Goal: Transaction & Acquisition: Purchase product/service

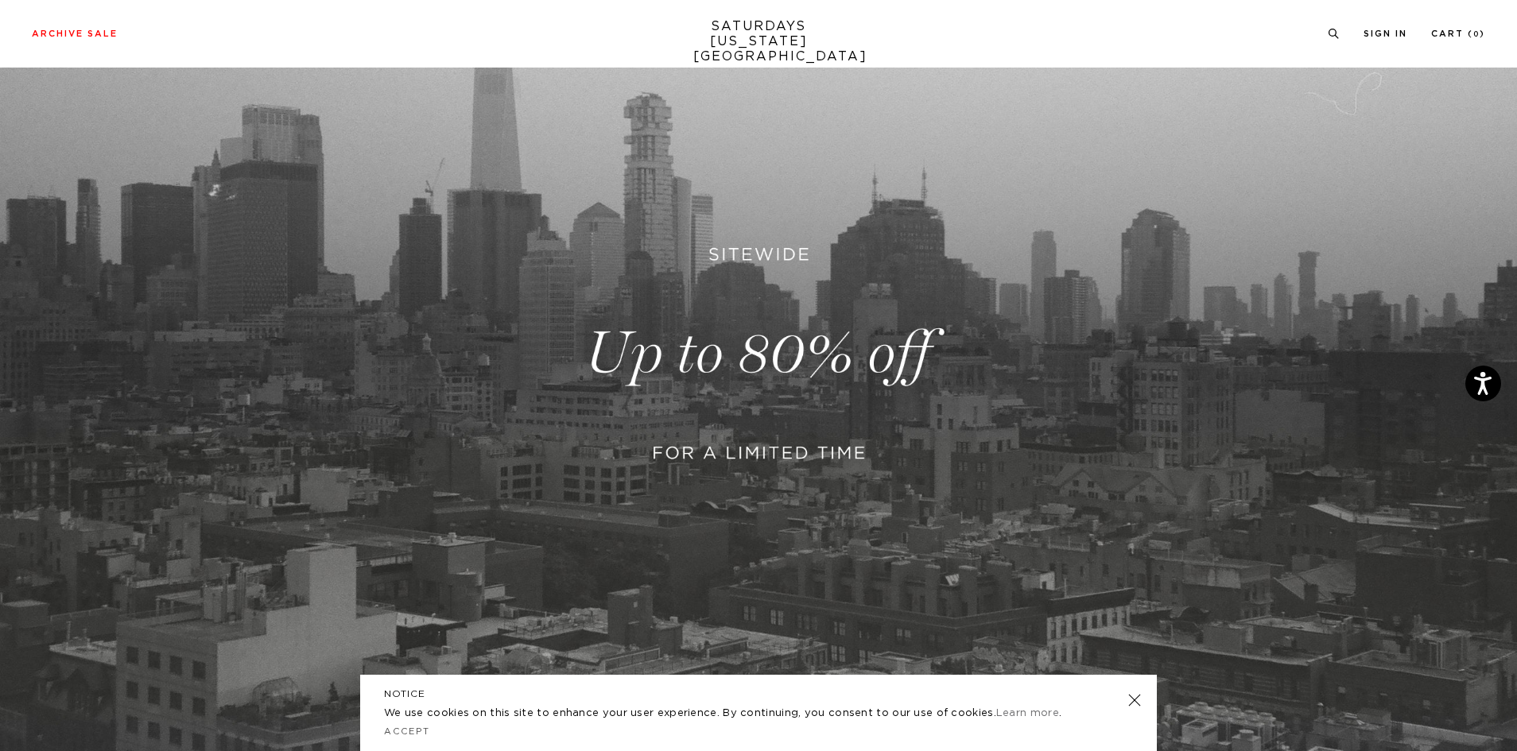
scroll to position [531, 0]
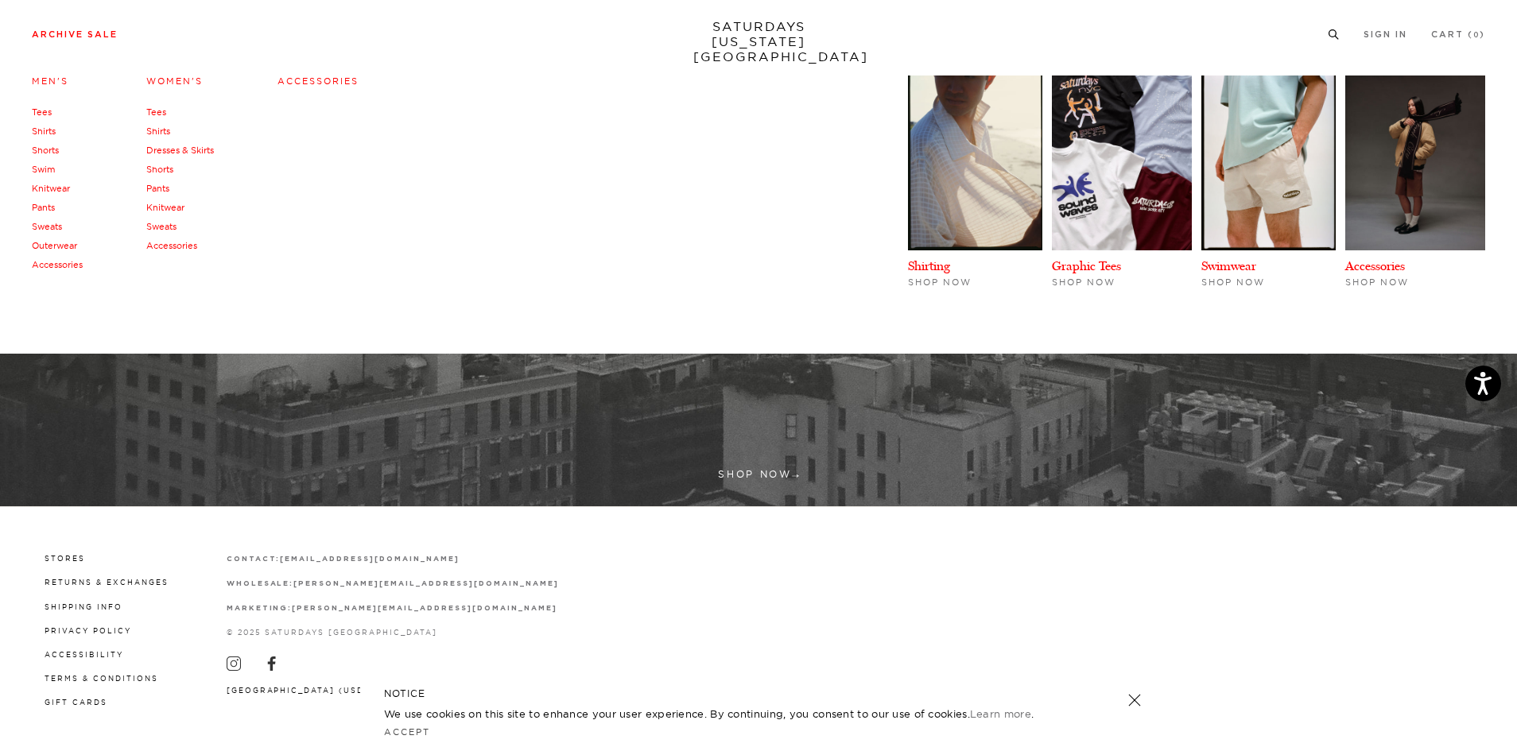
click at [83, 38] on link "Archive Sale" at bounding box center [75, 34] width 86 height 9
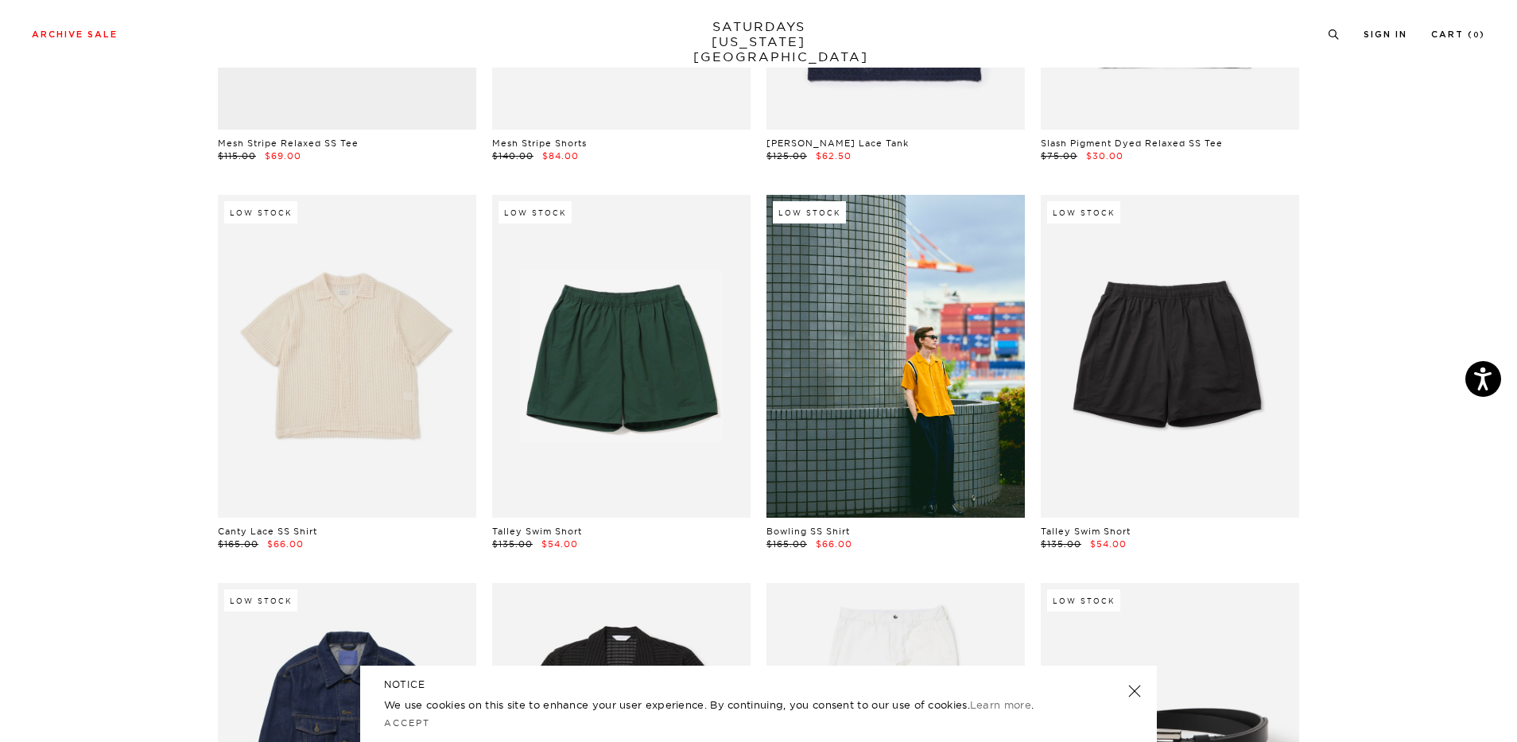
scroll to position [795, 0]
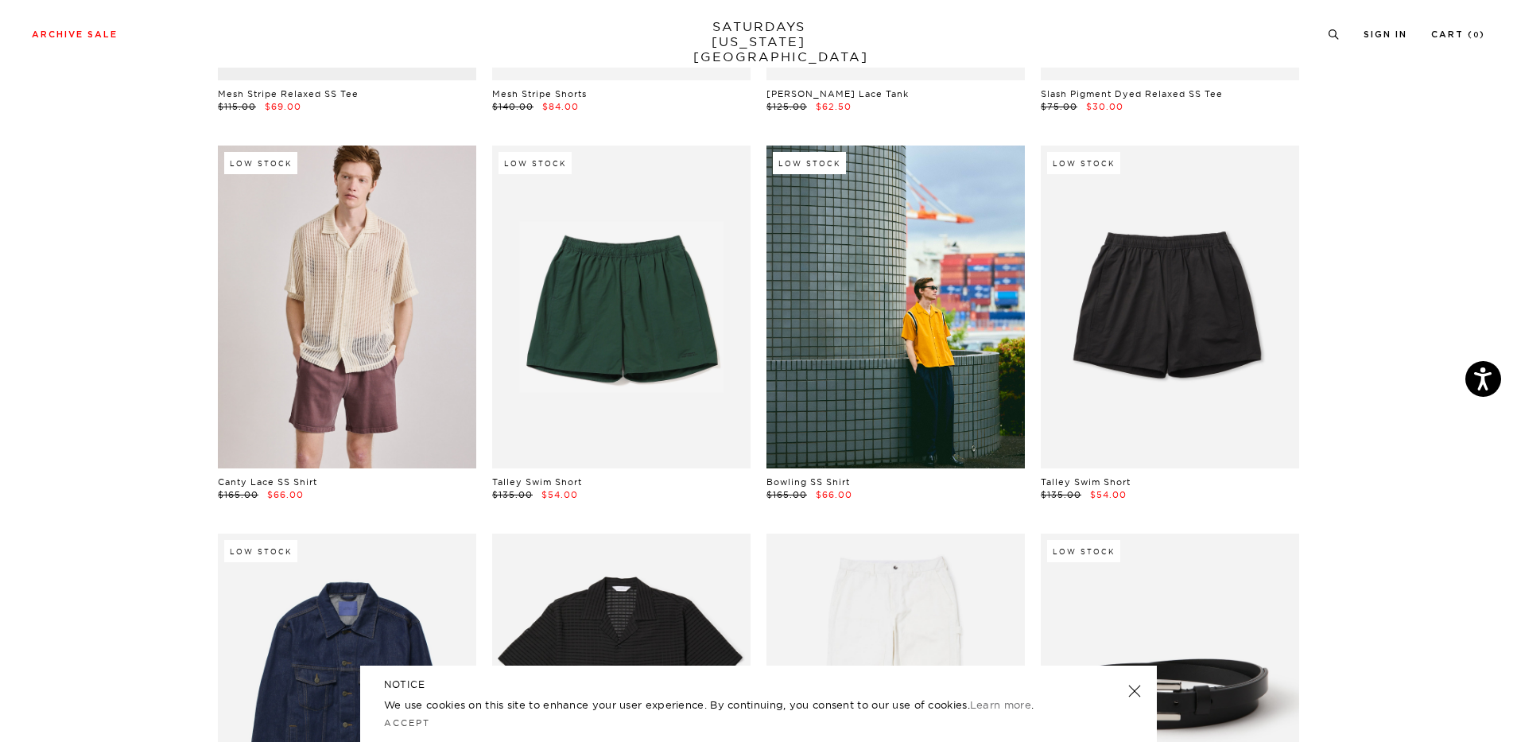
click at [1132, 686] on link at bounding box center [1135, 691] width 22 height 22
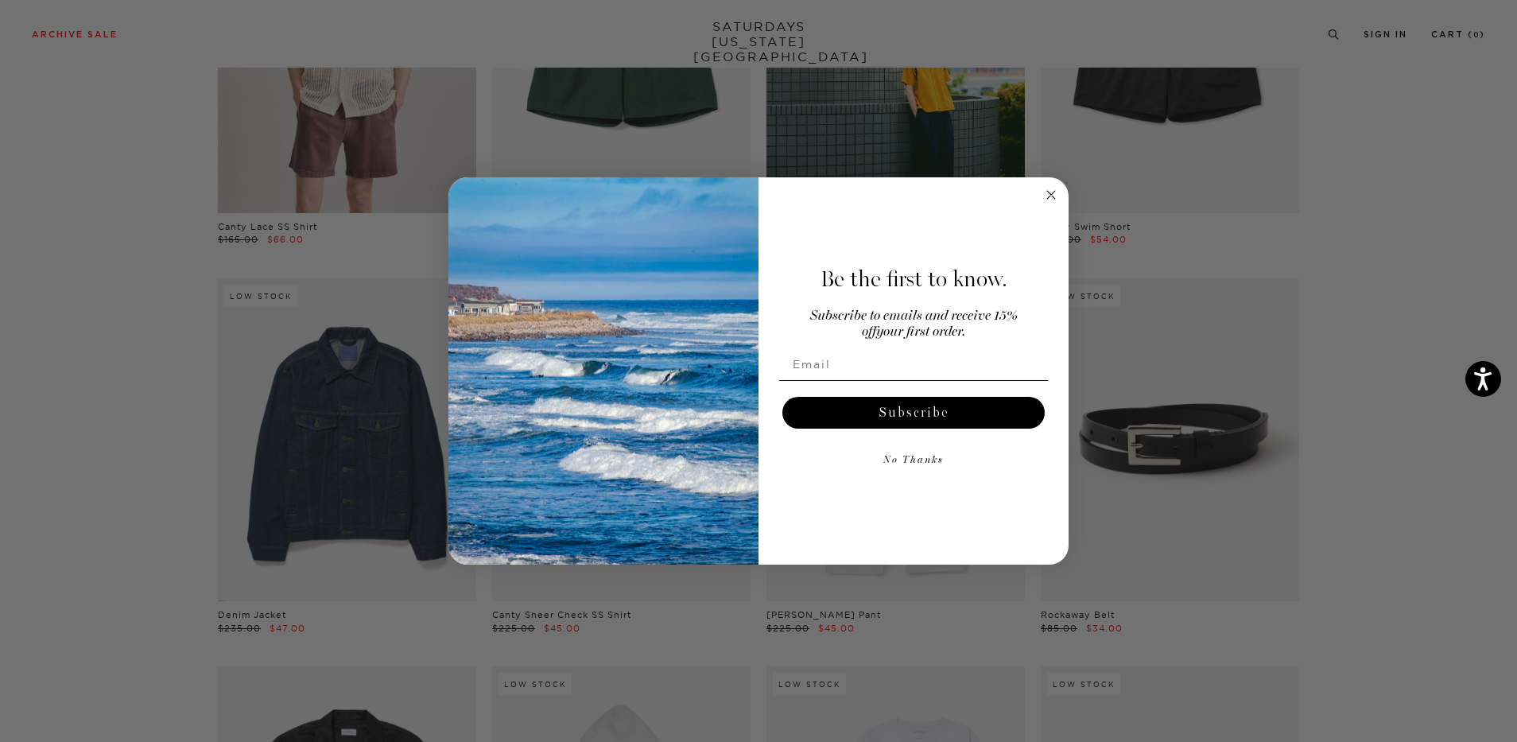
scroll to position [1113, 0]
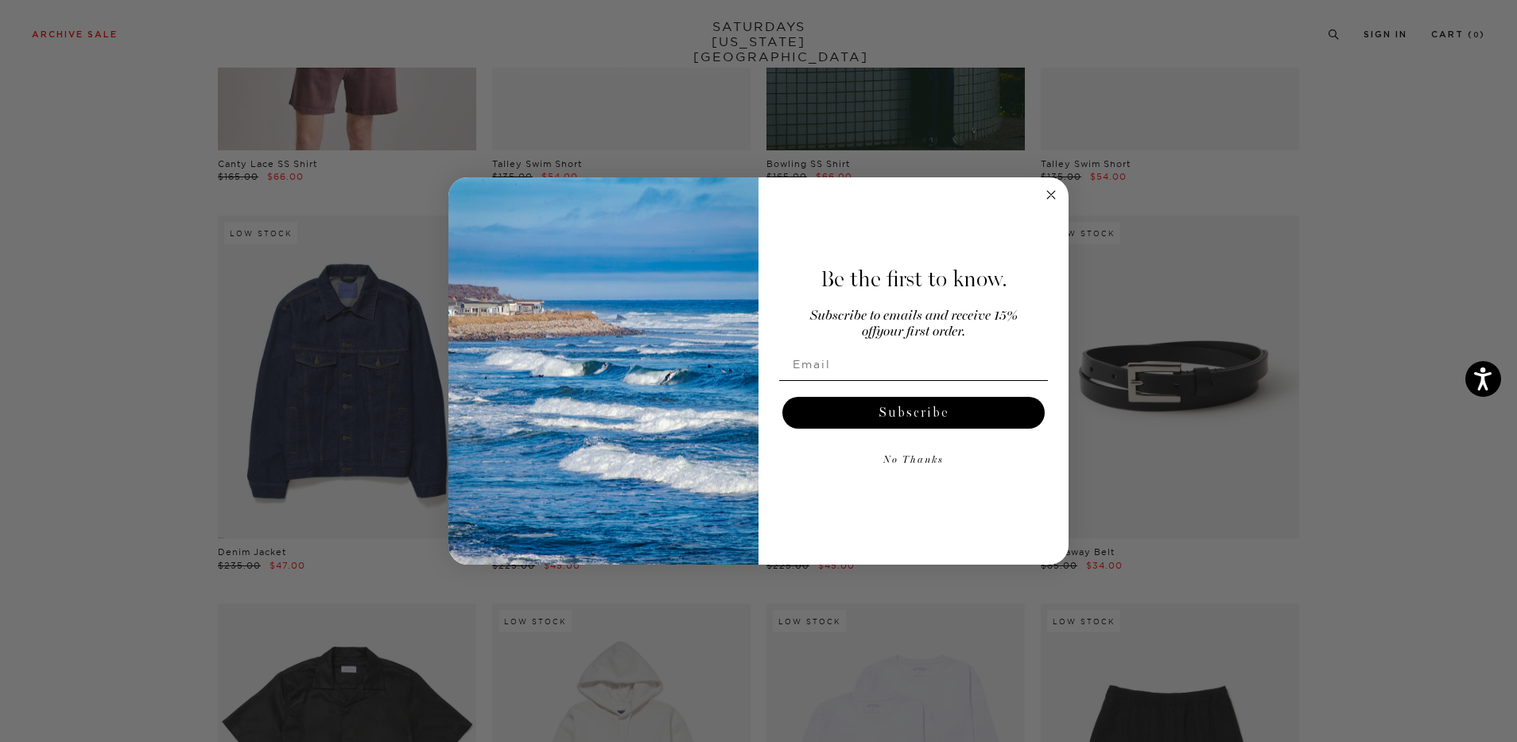
click at [1050, 191] on circle "Close dialog" at bounding box center [1051, 194] width 18 height 18
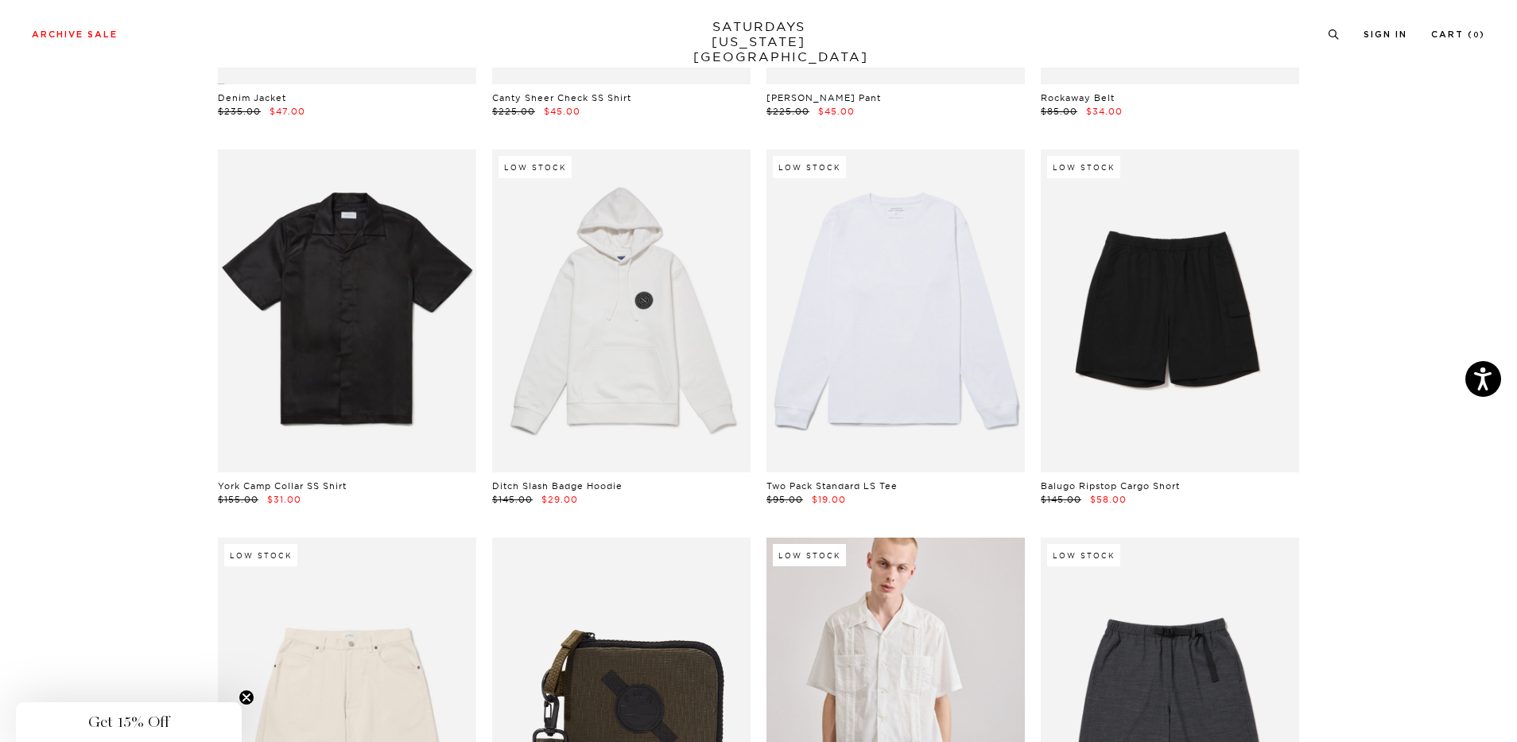
scroll to position [1590, 0]
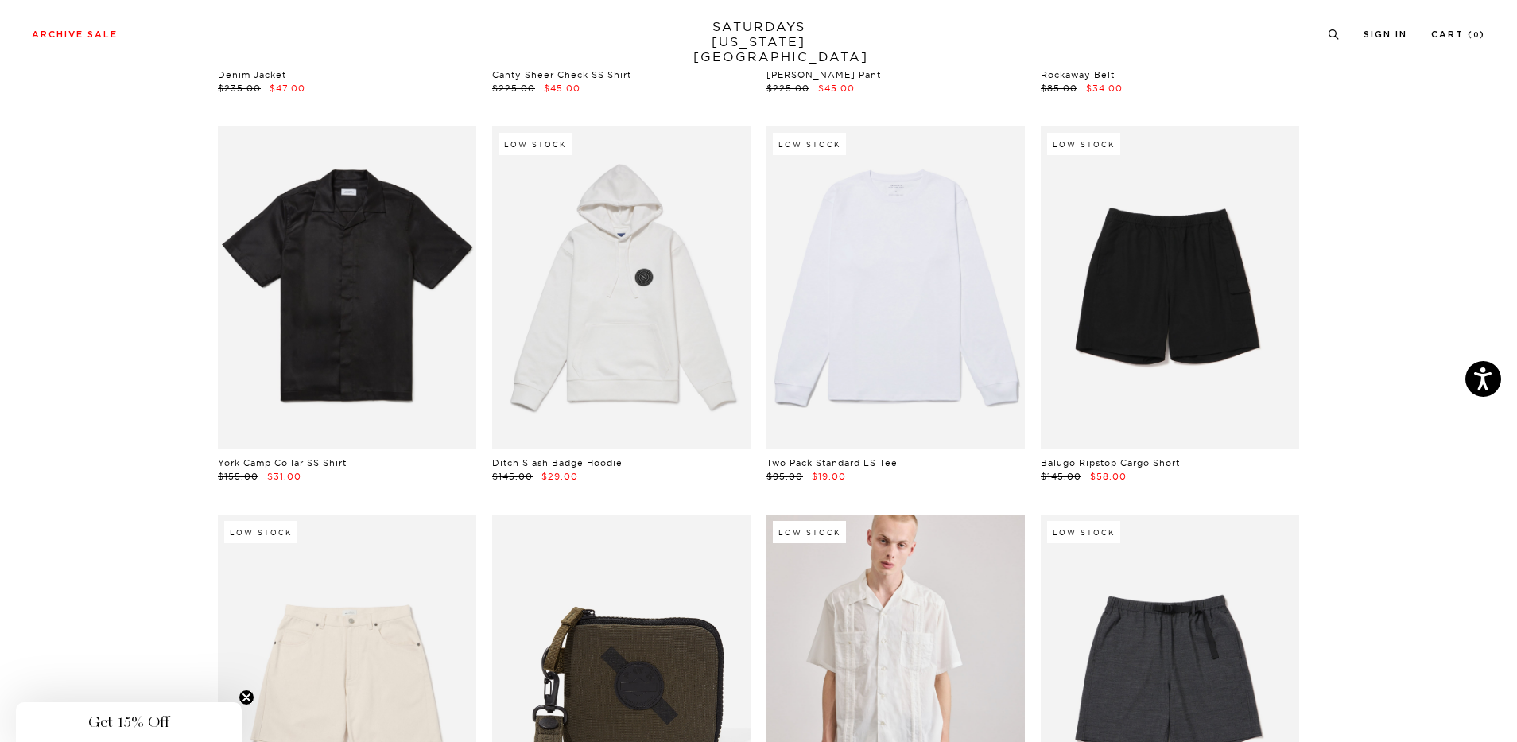
click at [883, 340] on link at bounding box center [896, 287] width 258 height 323
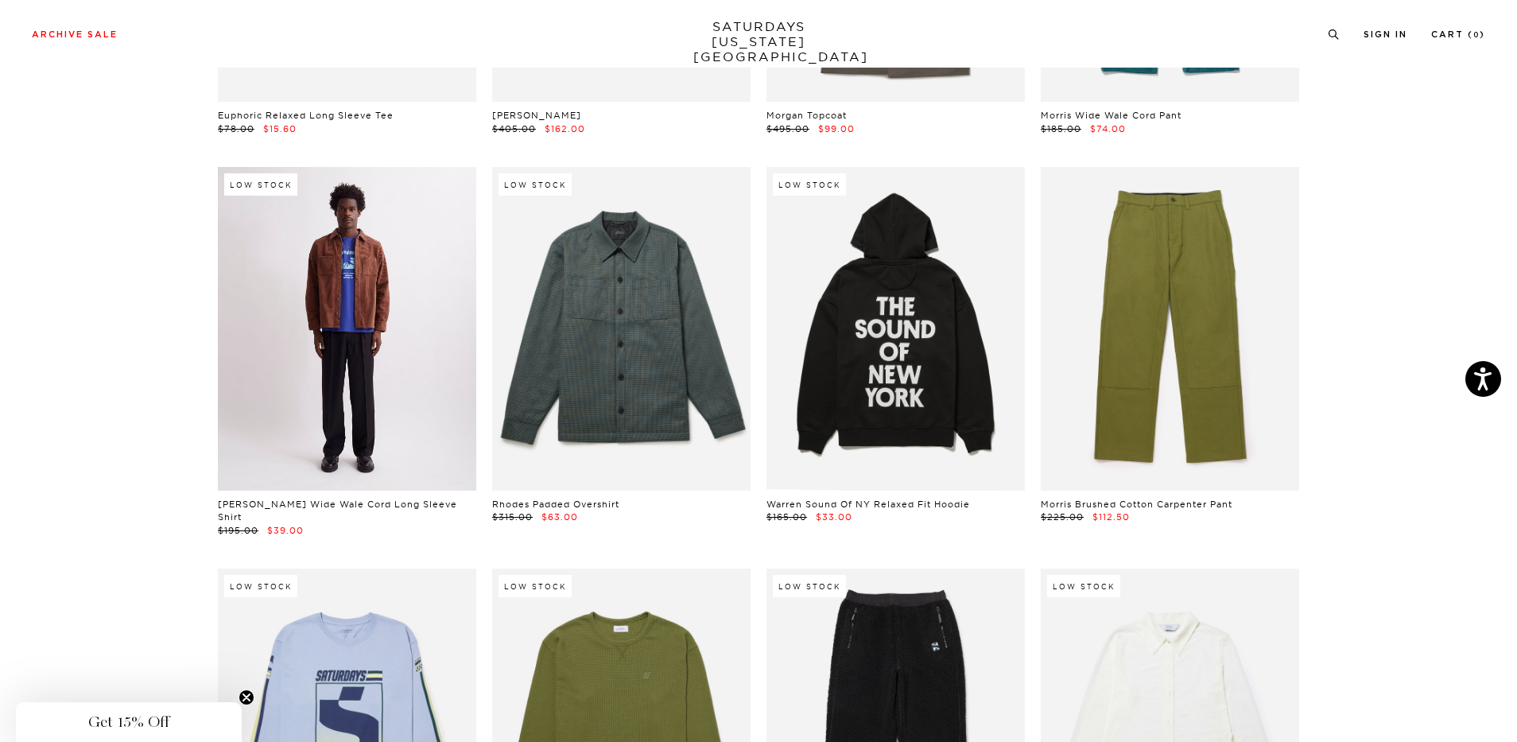
scroll to position [12086, 0]
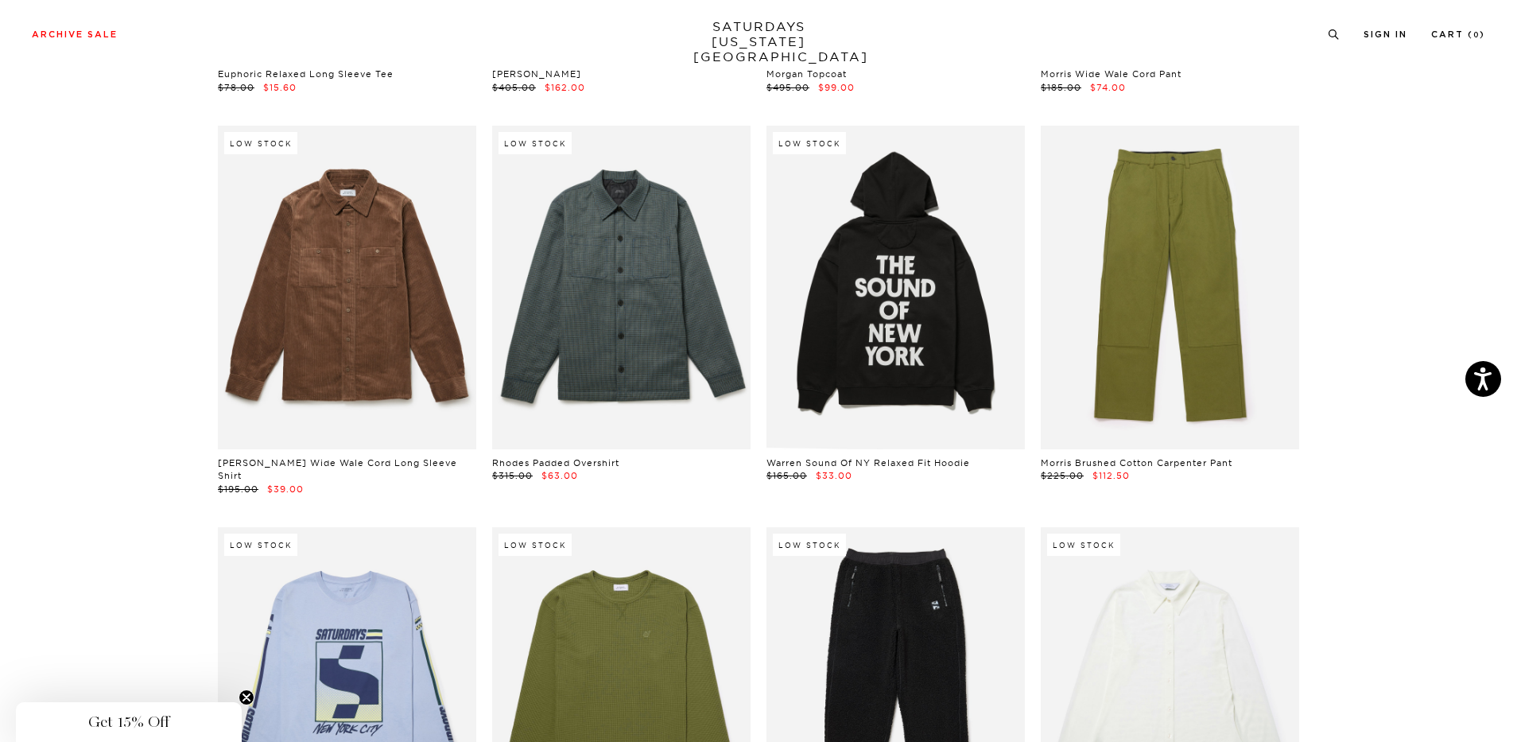
click at [817, 25] on link "SATURDAYS NEW YORK CITY" at bounding box center [758, 41] width 131 height 45
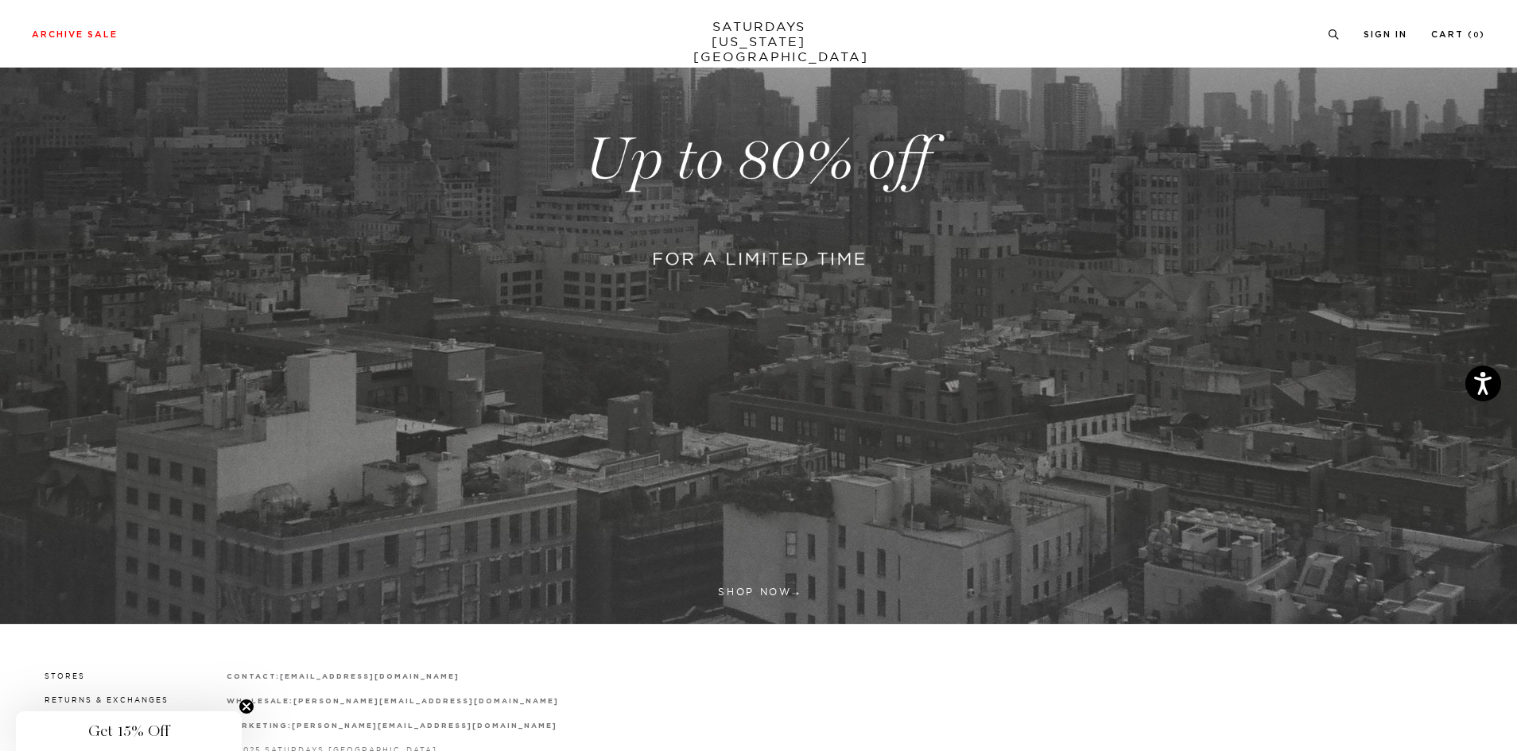
scroll to position [372, 0]
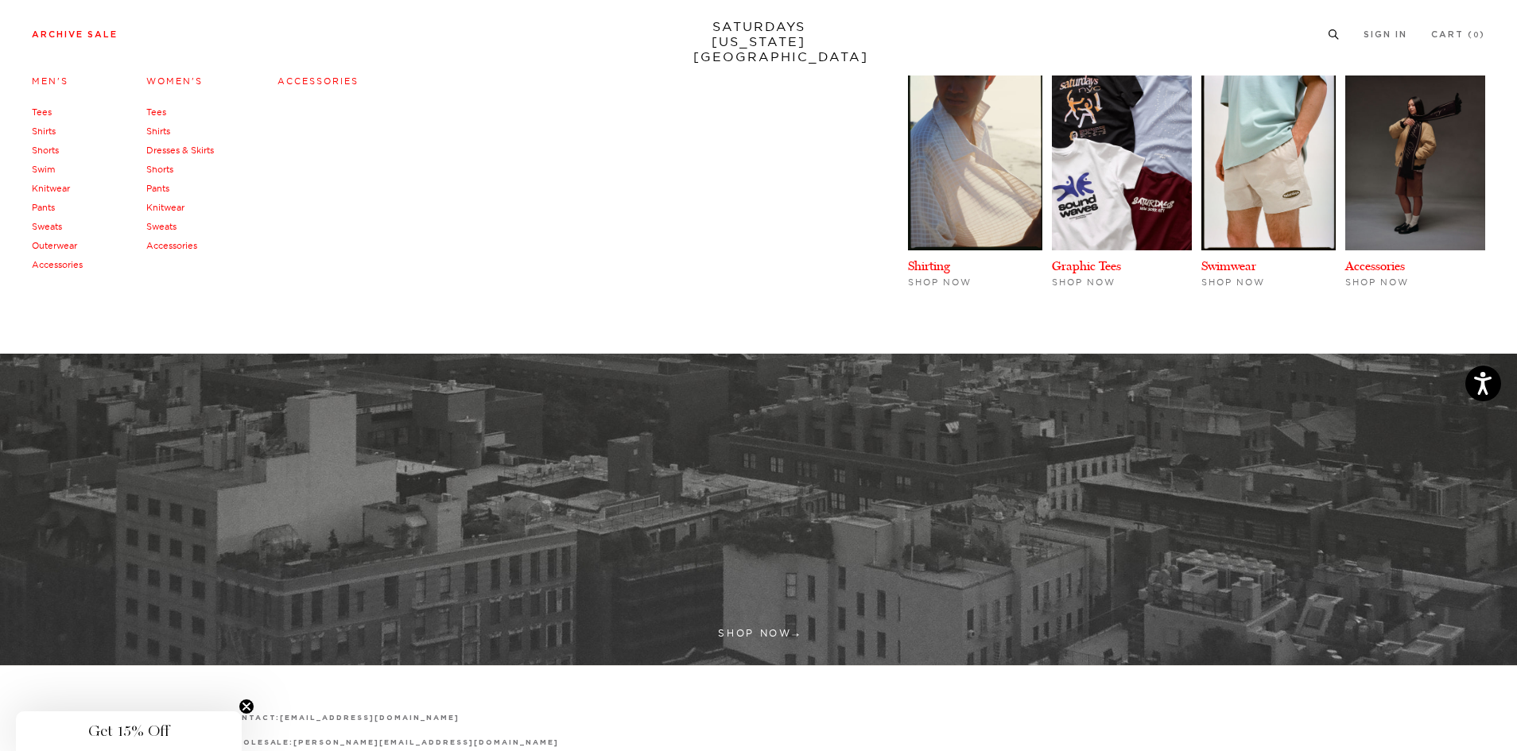
click at [51, 78] on link "Men's" at bounding box center [50, 81] width 37 height 11
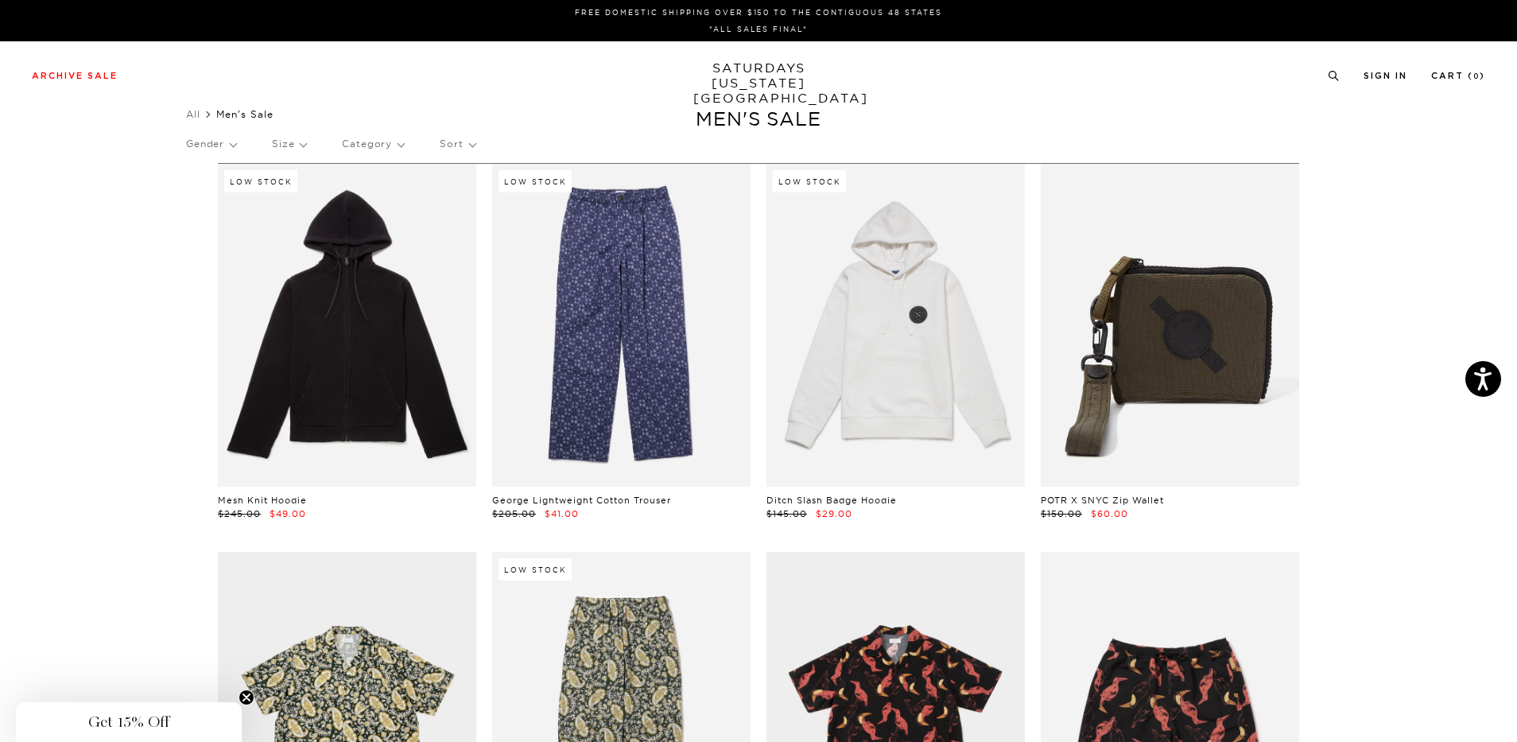
click at [291, 137] on p "Size" at bounding box center [289, 144] width 34 height 37
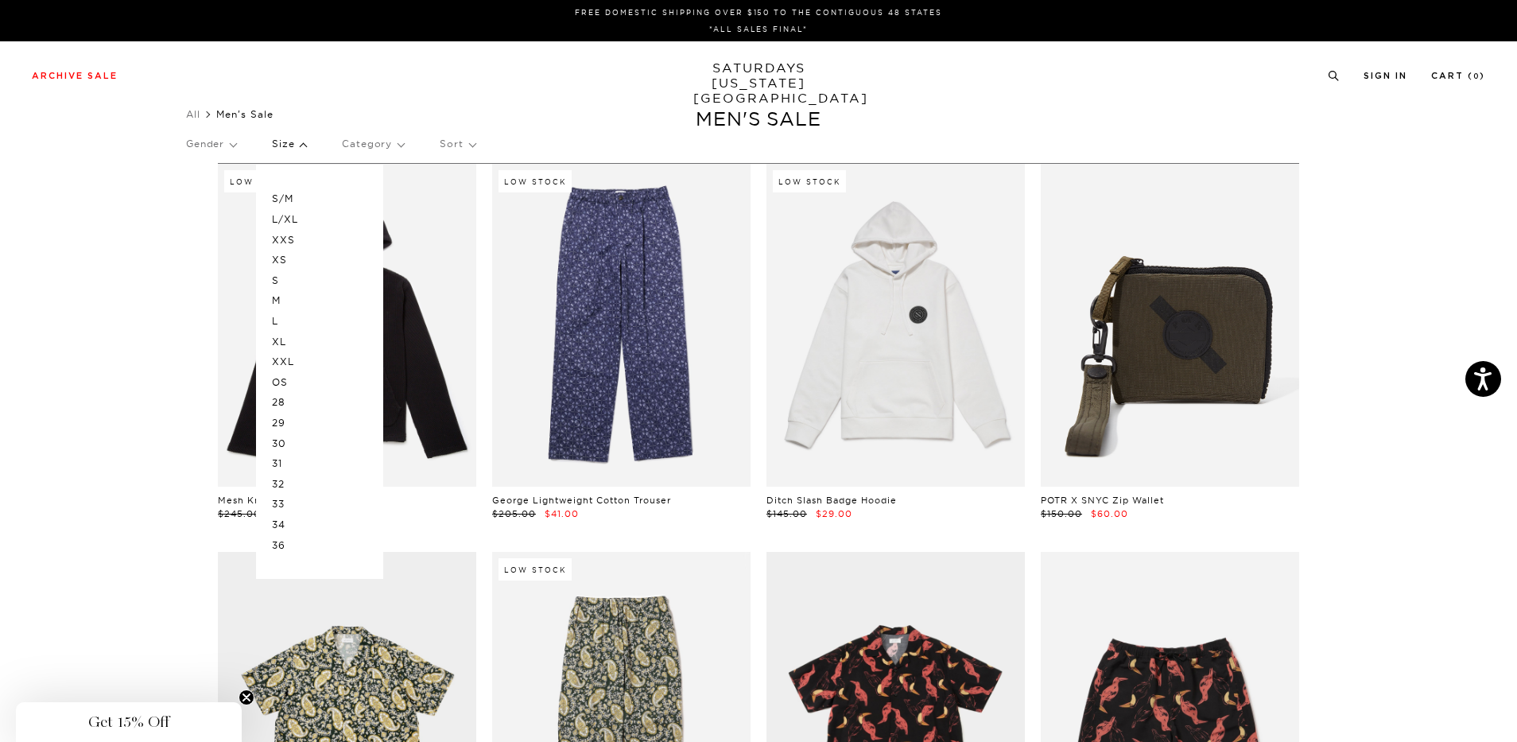
click at [297, 221] on p "L/XL" at bounding box center [319, 219] width 95 height 21
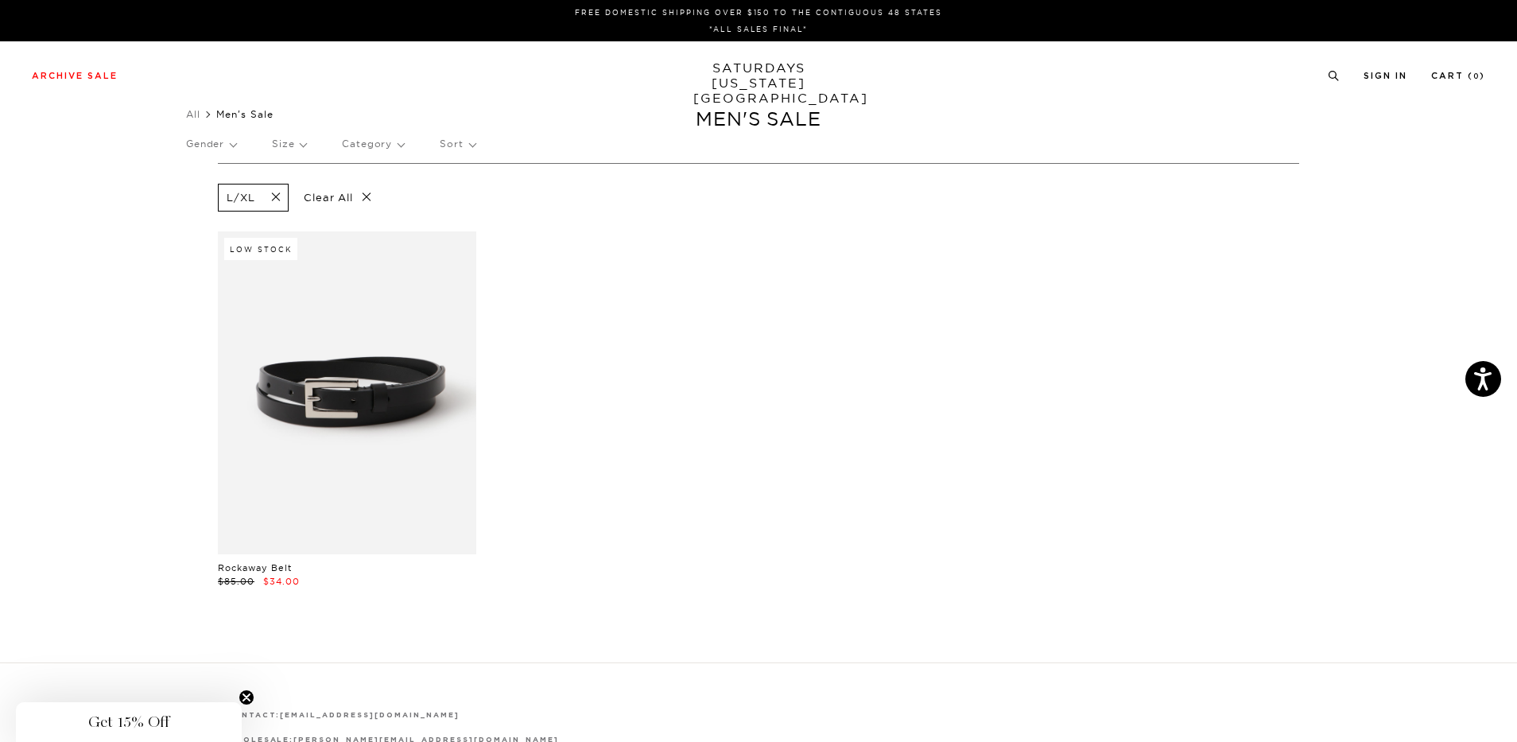
click at [274, 192] on span at bounding box center [270, 197] width 33 height 15
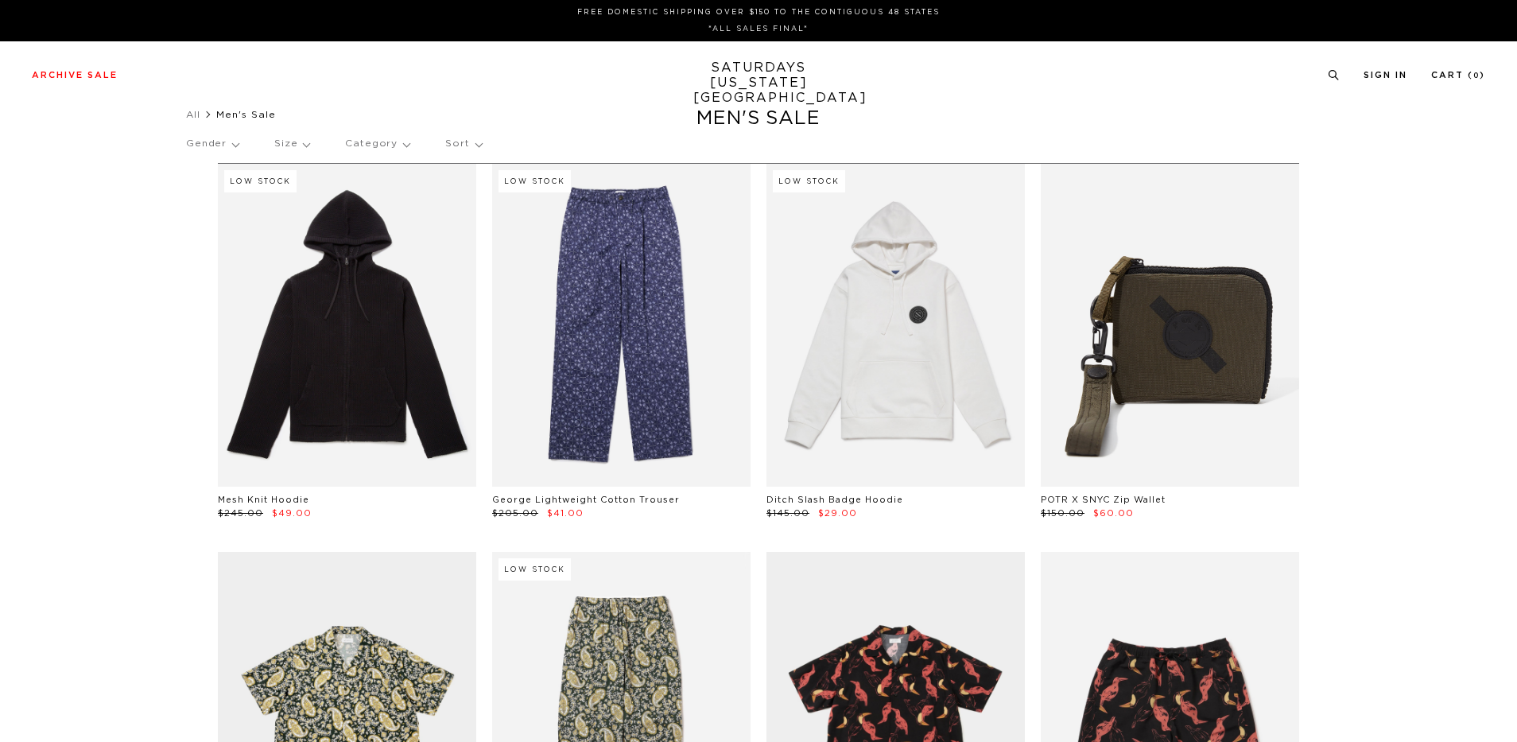
click at [300, 146] on p "Size" at bounding box center [291, 144] width 35 height 37
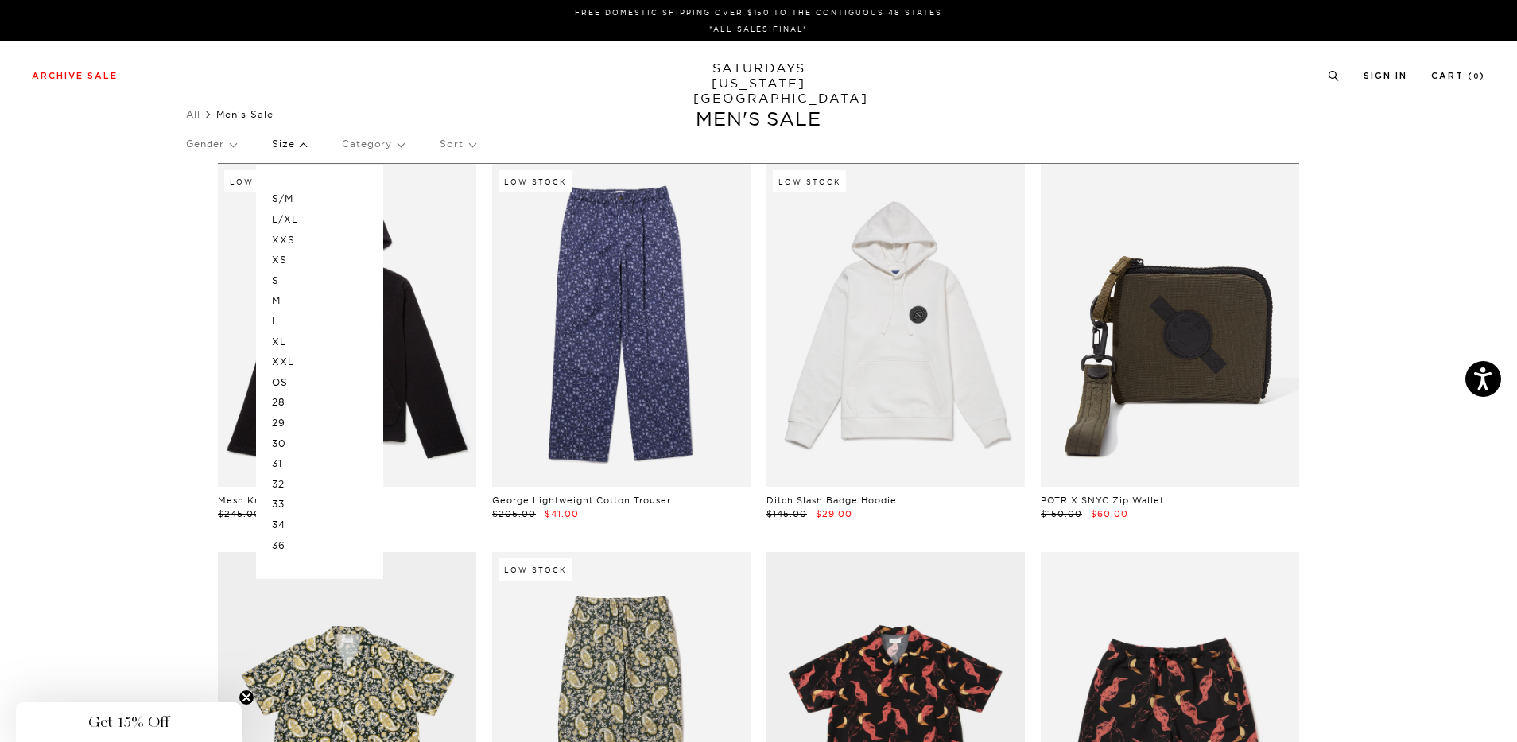
click at [283, 312] on p "L" at bounding box center [319, 321] width 95 height 21
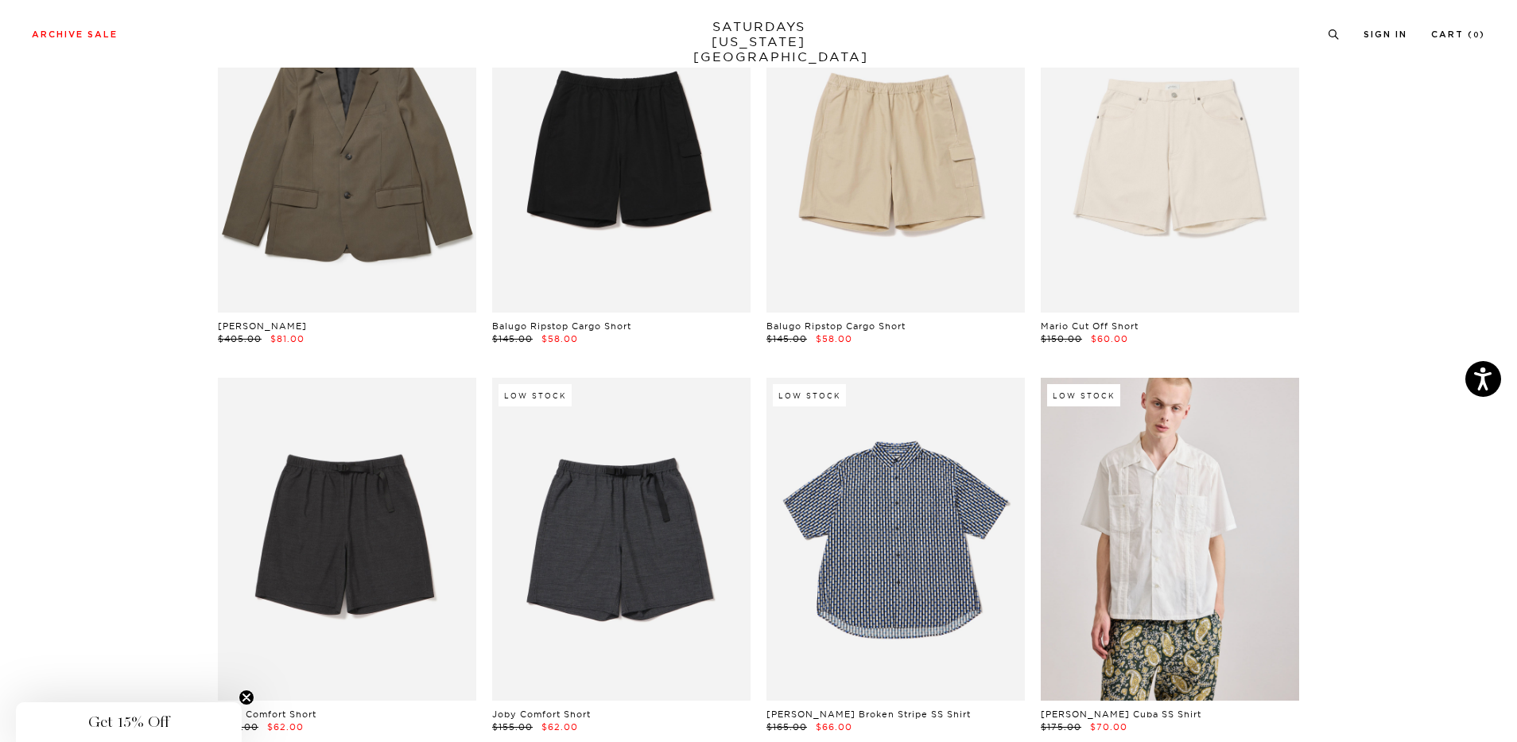
scroll to position [3737, 0]
